Goal: Task Accomplishment & Management: Manage account settings

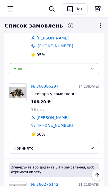
scroll to position [92, 0]
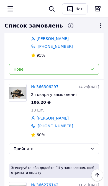
click at [22, 69] on div "Нове" at bounding box center [51, 69] width 74 height 6
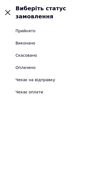
click at [18, 28] on div "Прийнято" at bounding box center [26, 31] width 20 height 6
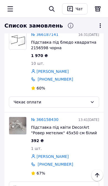
scroll to position [642, 0]
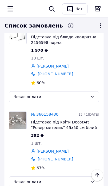
click at [44, 115] on link "№ 366158430" at bounding box center [44, 114] width 27 height 4
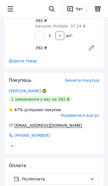
scroll to position [84, 0]
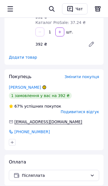
click at [75, 109] on span "Подивитися відгук" at bounding box center [80, 111] width 39 height 4
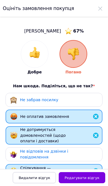
click at [100, 8] on use at bounding box center [100, 9] width 4 height 4
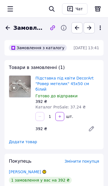
click at [103, 29] on icon at bounding box center [100, 27] width 7 height 7
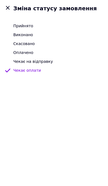
click at [43, 44] on div "Скасовано" at bounding box center [54, 43] width 102 height 7
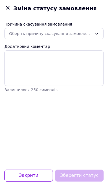
click at [93, 34] on div "Оберіть причину скасування замовлення" at bounding box center [53, 33] width 99 height 11
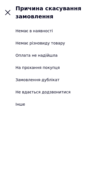
click at [57, 54] on li "Оплата не надійшла" at bounding box center [54, 55] width 108 height 12
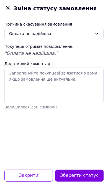
scroll to position [30, 0]
click at [79, 179] on button "Зберегти статус" at bounding box center [79, 175] width 49 height 12
